Goal: Obtain resource: Download file/media

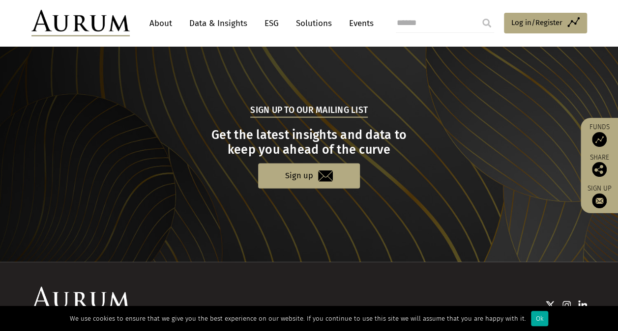
scroll to position [1045, 0]
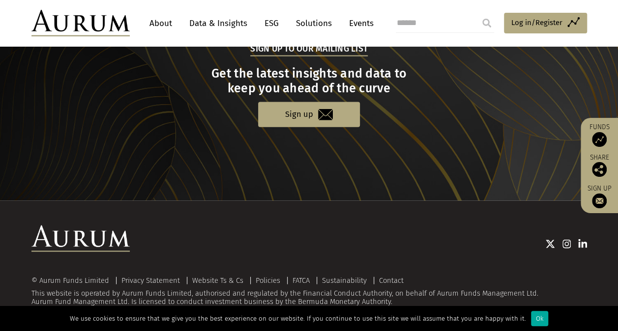
drag, startPoint x: 387, startPoint y: 294, endPoint x: 524, endPoint y: 296, distance: 137.2
click at [524, 296] on div "© Aurum Funds Limited Privacy Statement Website Ts & Cs Policies FATCA Sustaina…" at bounding box center [309, 292] width 556 height 30
click at [537, 319] on div "Ok" at bounding box center [539, 318] width 17 height 15
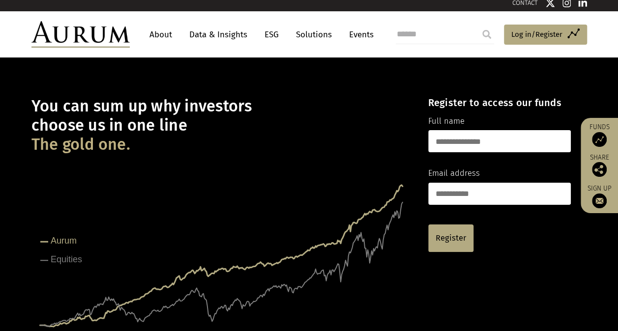
scroll to position [0, 0]
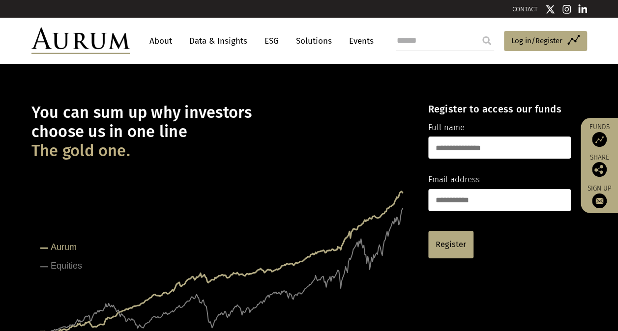
click at [359, 42] on link "Events" at bounding box center [359, 41] width 30 height 18
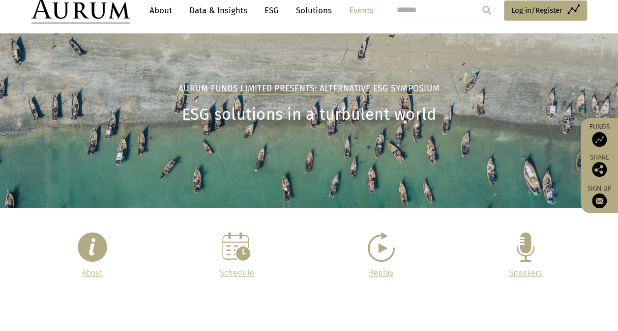
scroll to position [295, 0]
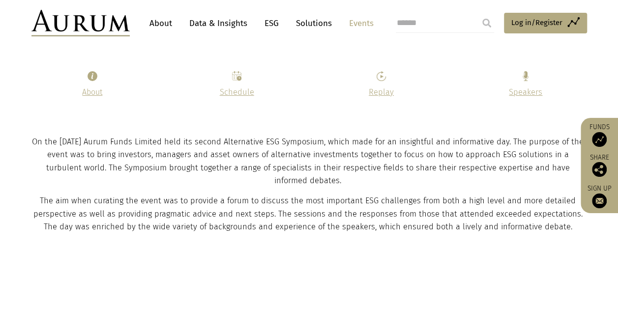
click at [85, 141] on p "On the 16 May 2024 Aurum Funds Limited held its second Alternative ESG Symposiu…" at bounding box center [307, 162] width 553 height 52
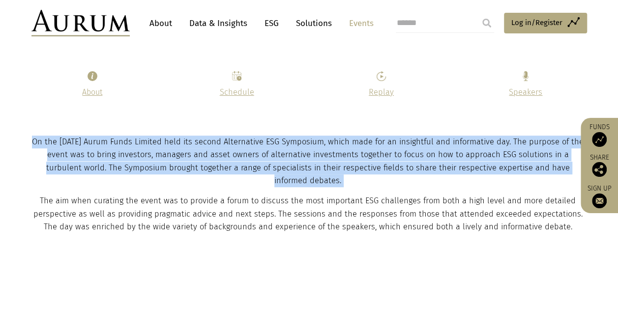
click at [85, 141] on p "On the 16 May 2024 Aurum Funds Limited held its second Alternative ESG Symposiu…" at bounding box center [307, 162] width 553 height 52
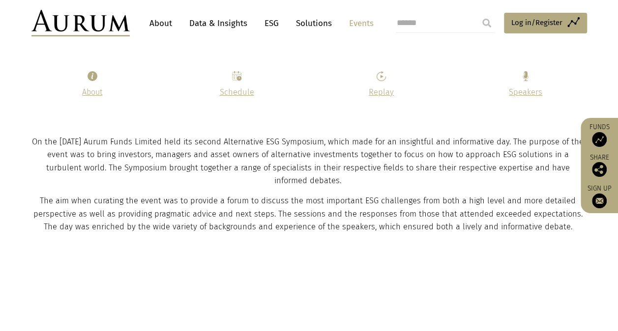
click at [448, 207] on p "The aim when curating the event was to provide a forum to discuss the most impo…" at bounding box center [307, 214] width 553 height 39
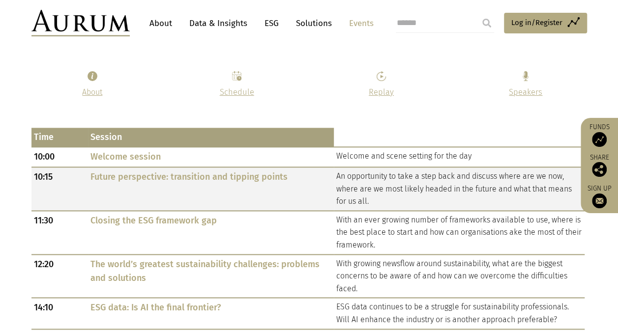
scroll to position [787, 0]
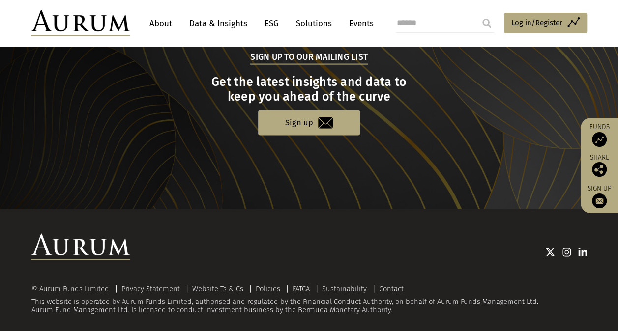
scroll to position [1028, 0]
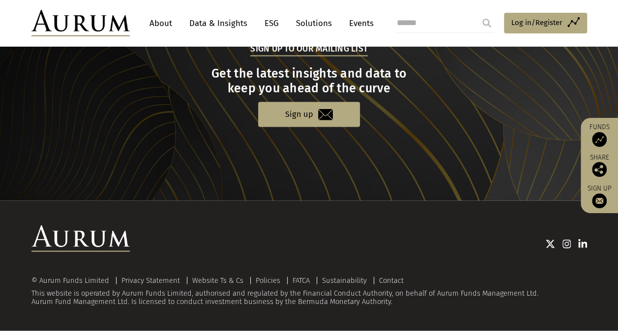
click at [76, 279] on div "© Aurum Funds Limited" at bounding box center [72, 280] width 83 height 7
click at [77, 279] on div "© Aurum Funds Limited" at bounding box center [72, 280] width 83 height 7
click at [390, 281] on link "Contact" at bounding box center [391, 280] width 25 height 9
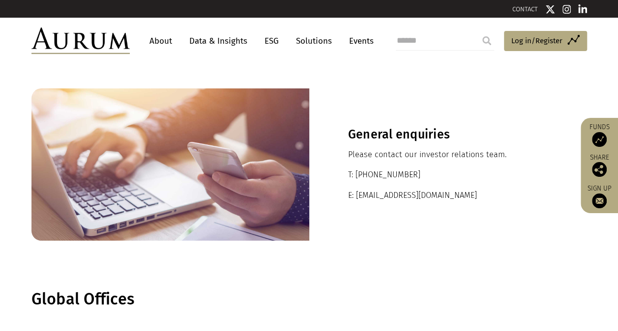
click at [320, 44] on link "Solutions" at bounding box center [314, 41] width 46 height 18
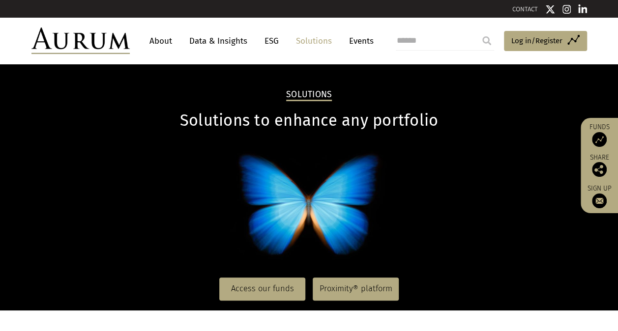
click at [272, 48] on link "ESG" at bounding box center [272, 41] width 24 height 18
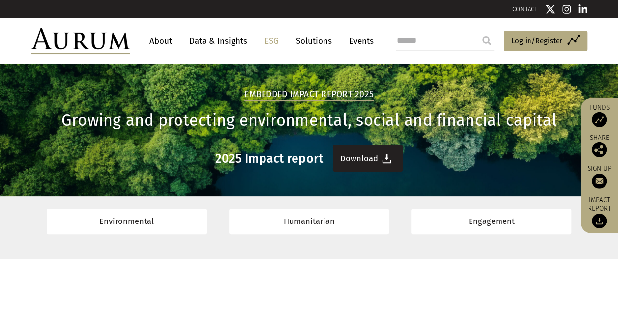
click at [376, 163] on link "Download" at bounding box center [368, 158] width 70 height 27
